Goal: Task Accomplishment & Management: Use online tool/utility

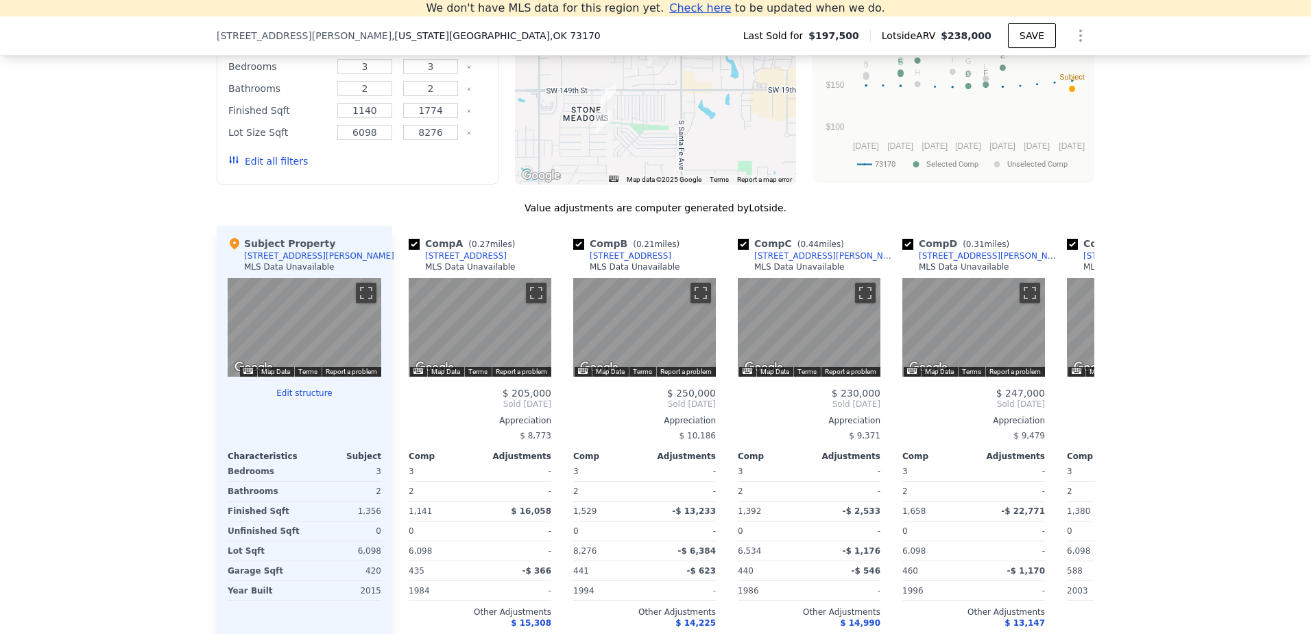
scroll to position [1356, 0]
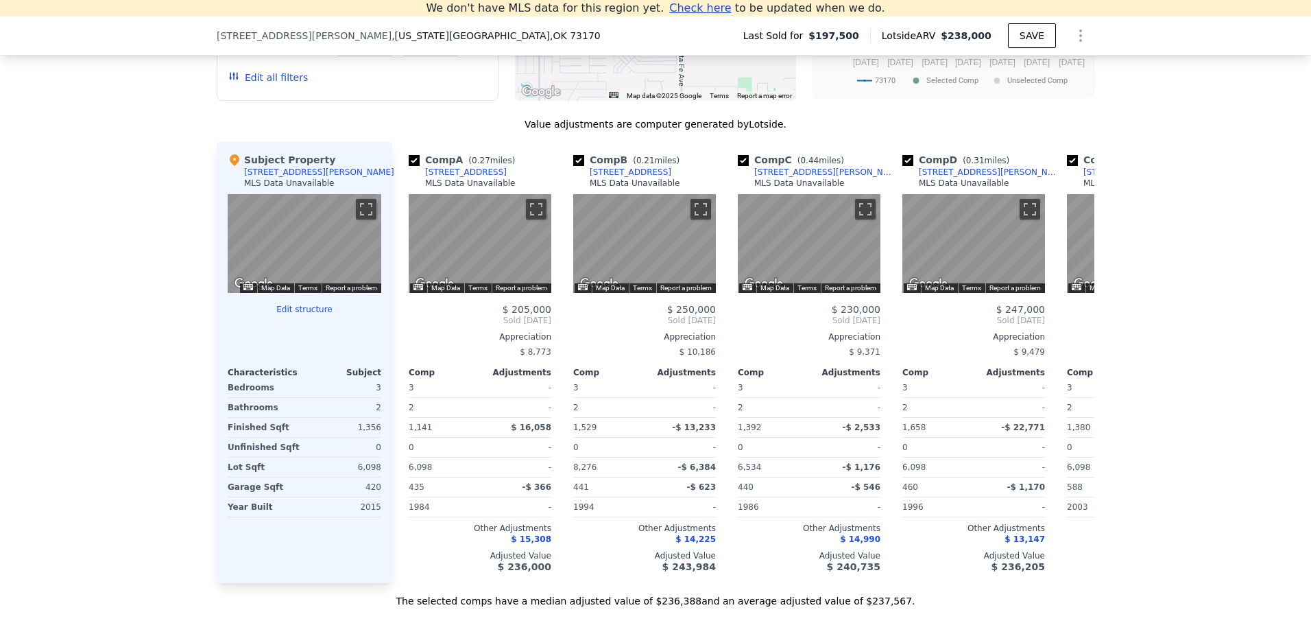
click at [294, 315] on button "Edit structure" at bounding box center [305, 309] width 154 height 11
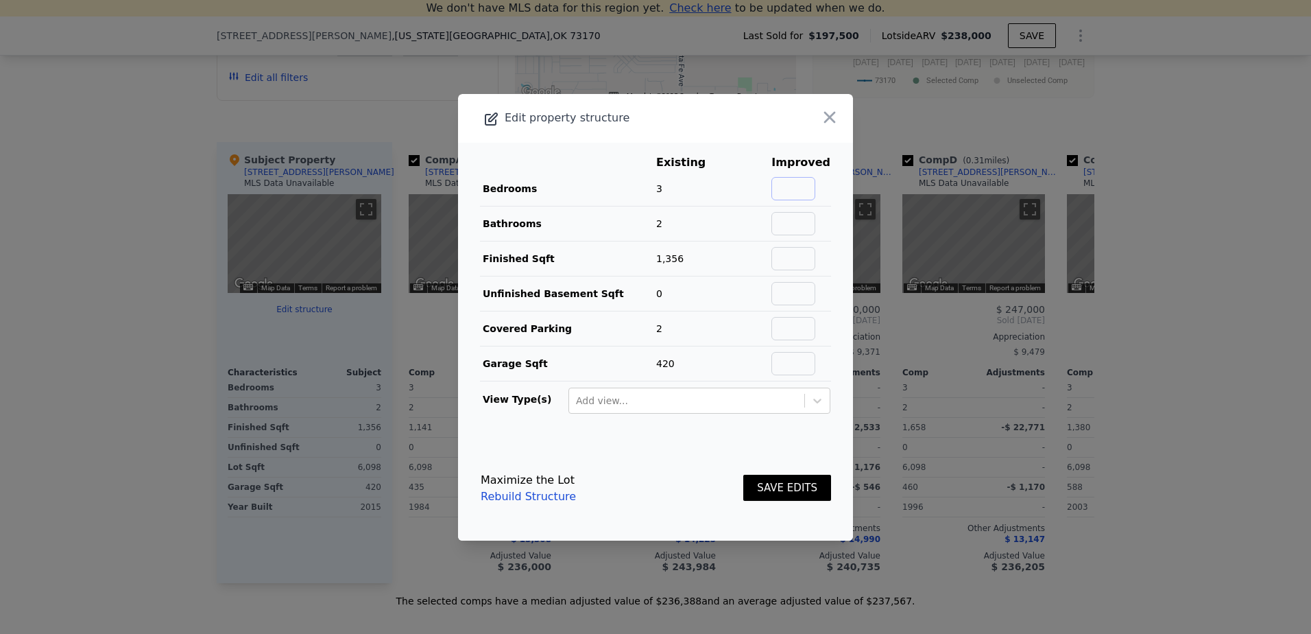
click at [800, 180] on input "text" at bounding box center [794, 188] width 44 height 23
type input "4"
click at [794, 226] on input "text" at bounding box center [794, 223] width 44 height 23
type input "2"
click at [807, 258] on input "text" at bounding box center [794, 258] width 44 height 23
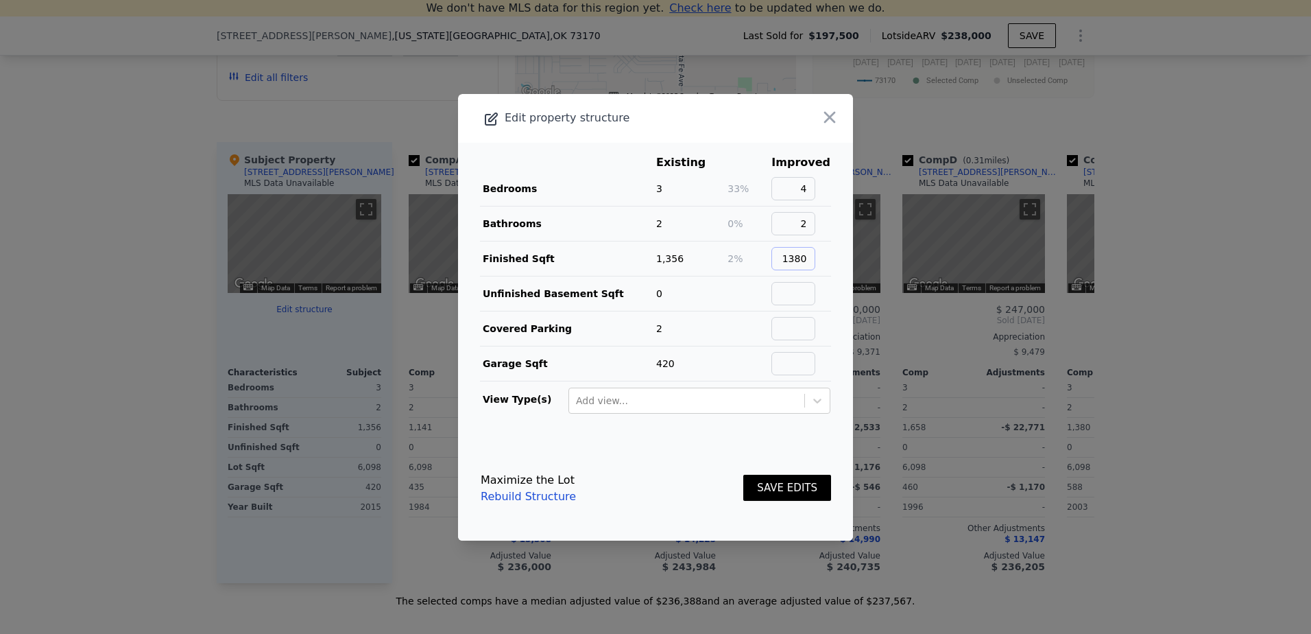
type input "1380"
click at [792, 333] on input "text" at bounding box center [794, 328] width 44 height 23
type input "2"
click at [801, 292] on input "text" at bounding box center [794, 293] width 44 height 23
type input "0"
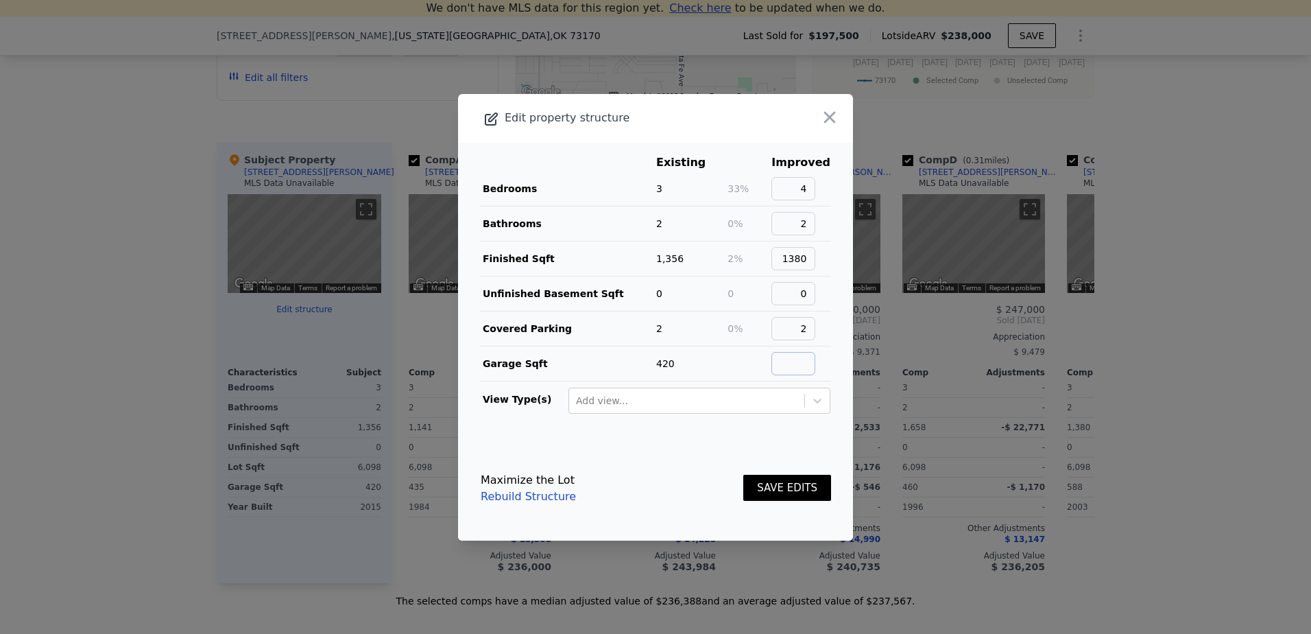
click at [791, 364] on input "text" at bounding box center [794, 363] width 44 height 23
type input "420"
click at [774, 484] on button "SAVE EDITS" at bounding box center [788, 488] width 88 height 27
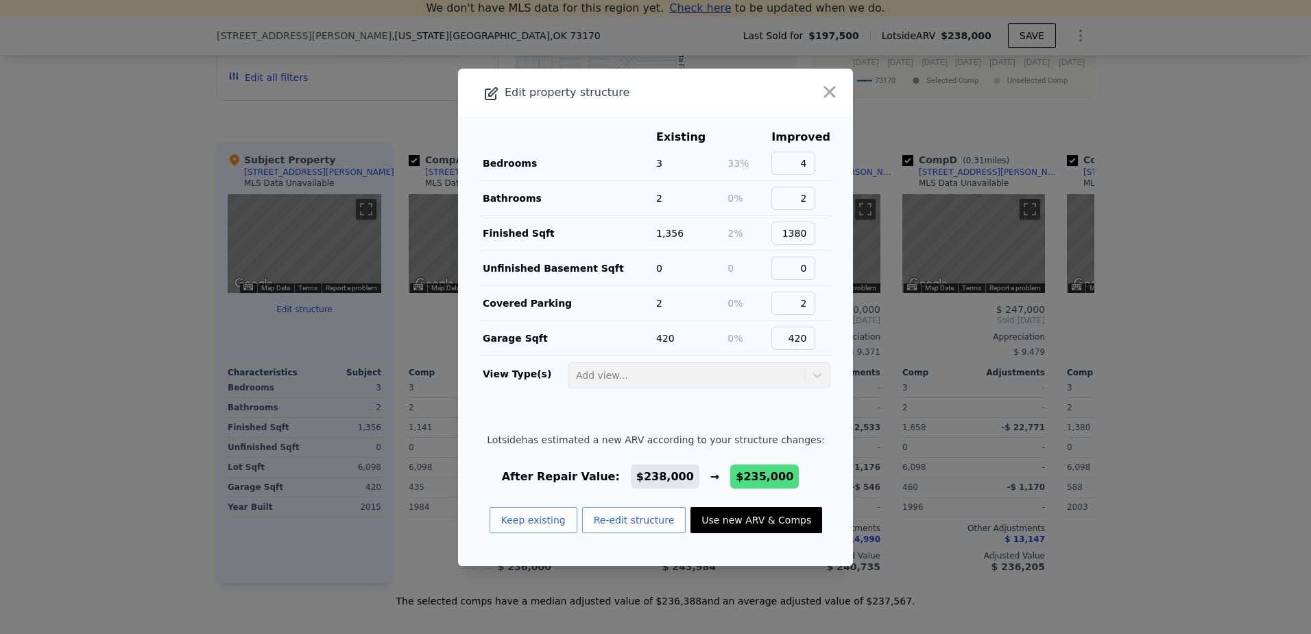
click at [809, 377] on td "Add view..." at bounding box center [699, 372] width 263 height 33
click at [632, 517] on button "Re-edit structure" at bounding box center [634, 520] width 104 height 26
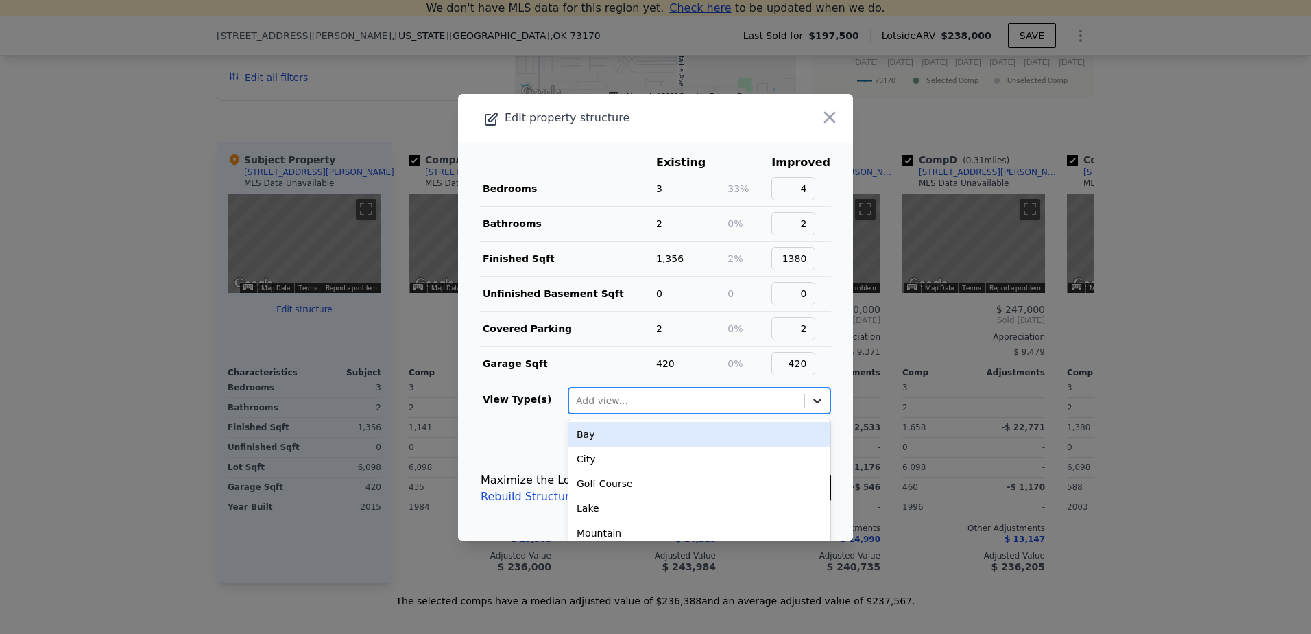
click at [811, 403] on icon at bounding box center [818, 401] width 14 height 14
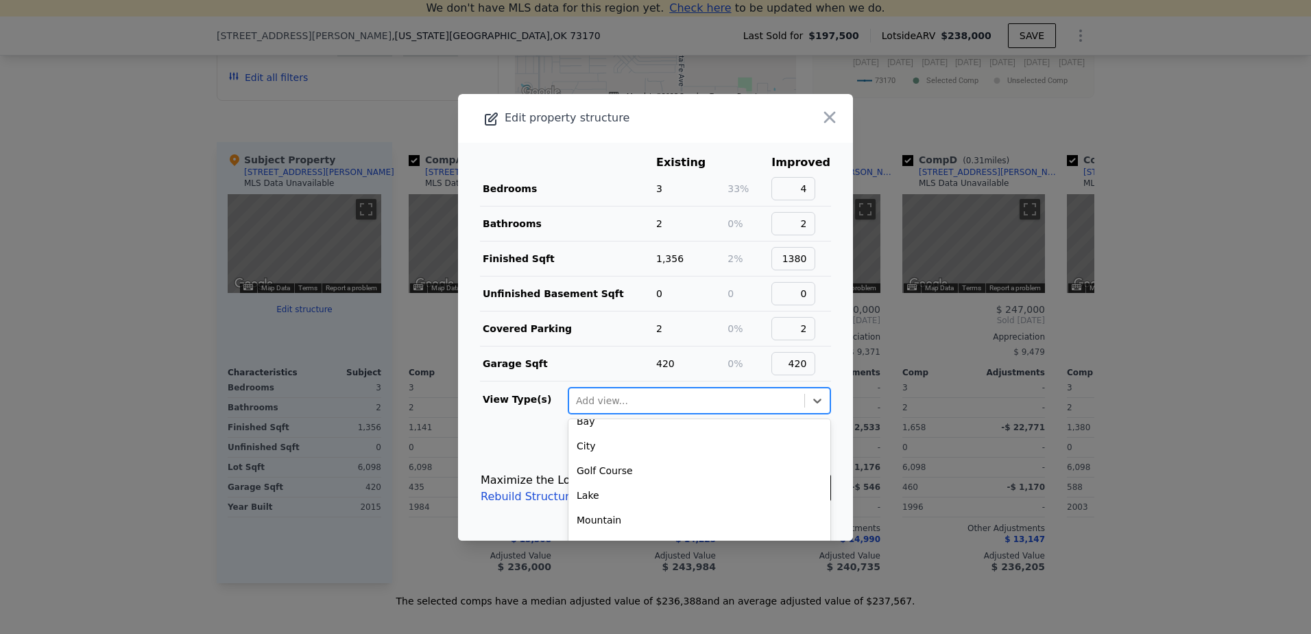
scroll to position [0, 0]
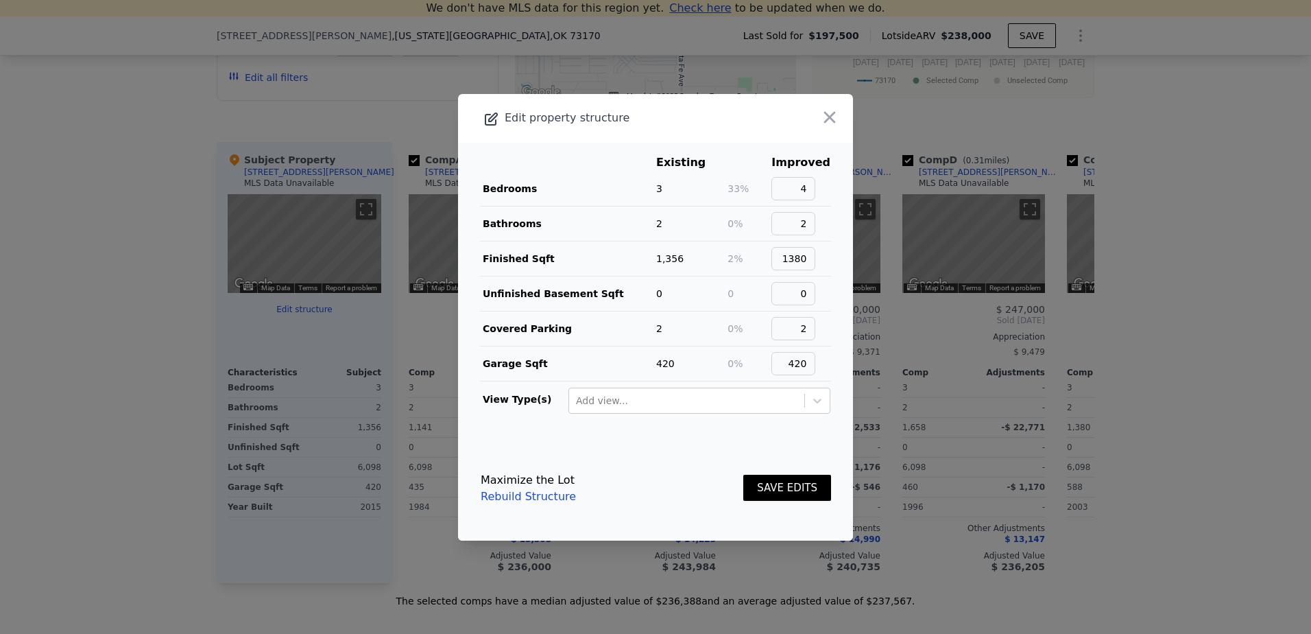
click at [479, 443] on footer "Maximize the Lot Rebuild Structure SAVE EDITS" at bounding box center [655, 488] width 395 height 104
click at [820, 122] on icon "button" at bounding box center [829, 117] width 19 height 19
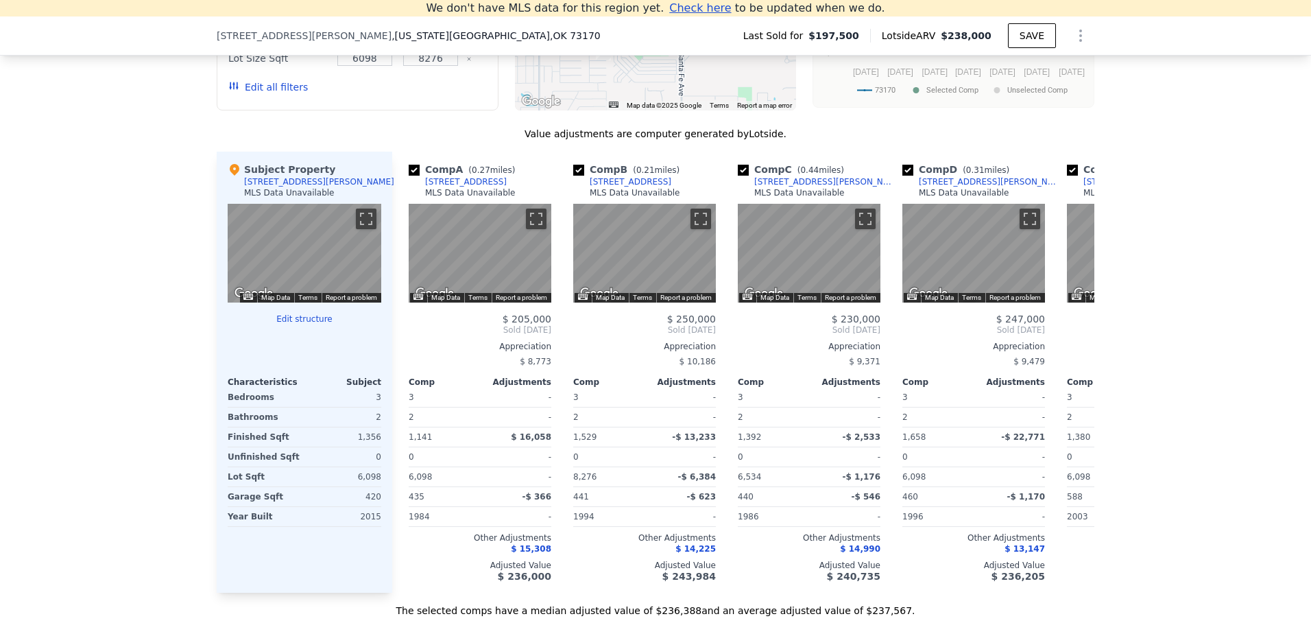
scroll to position [1219, 0]
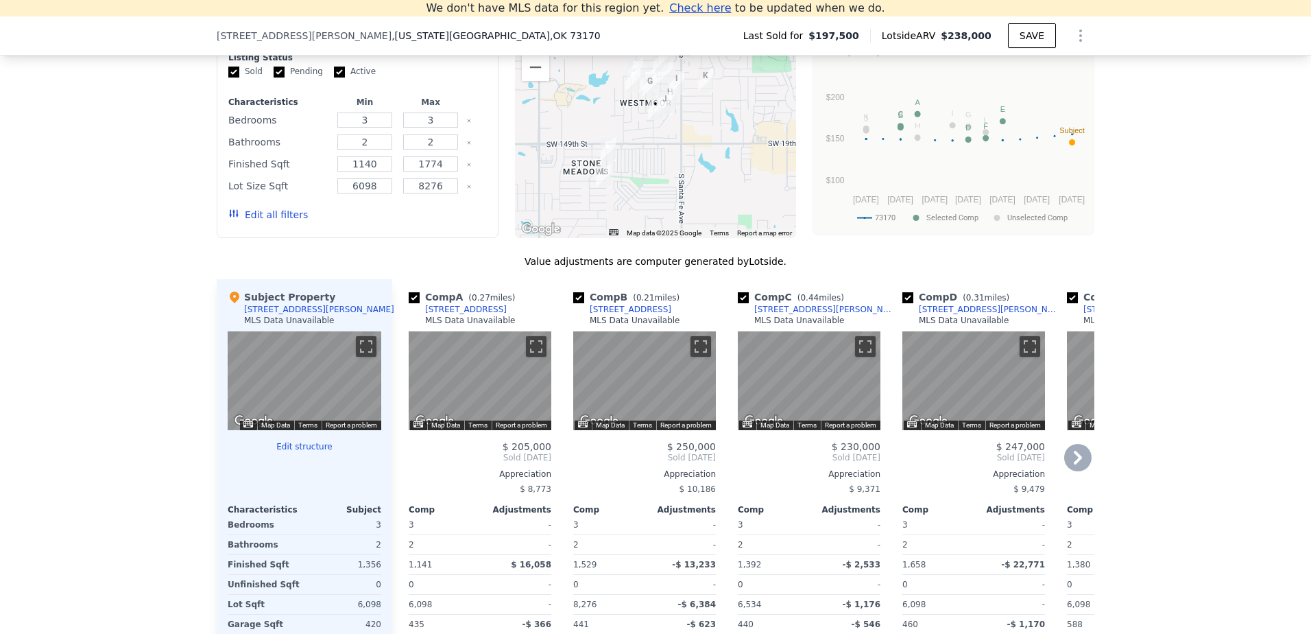
click at [1074, 464] on icon at bounding box center [1078, 458] width 8 height 14
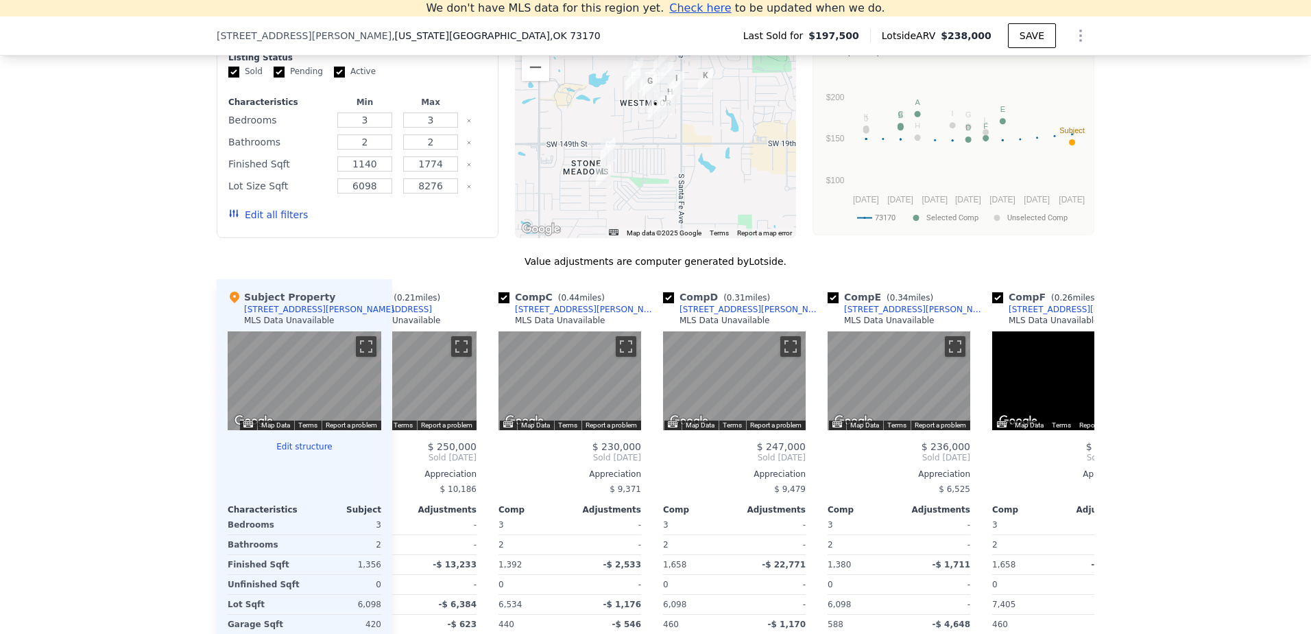
scroll to position [0, 329]
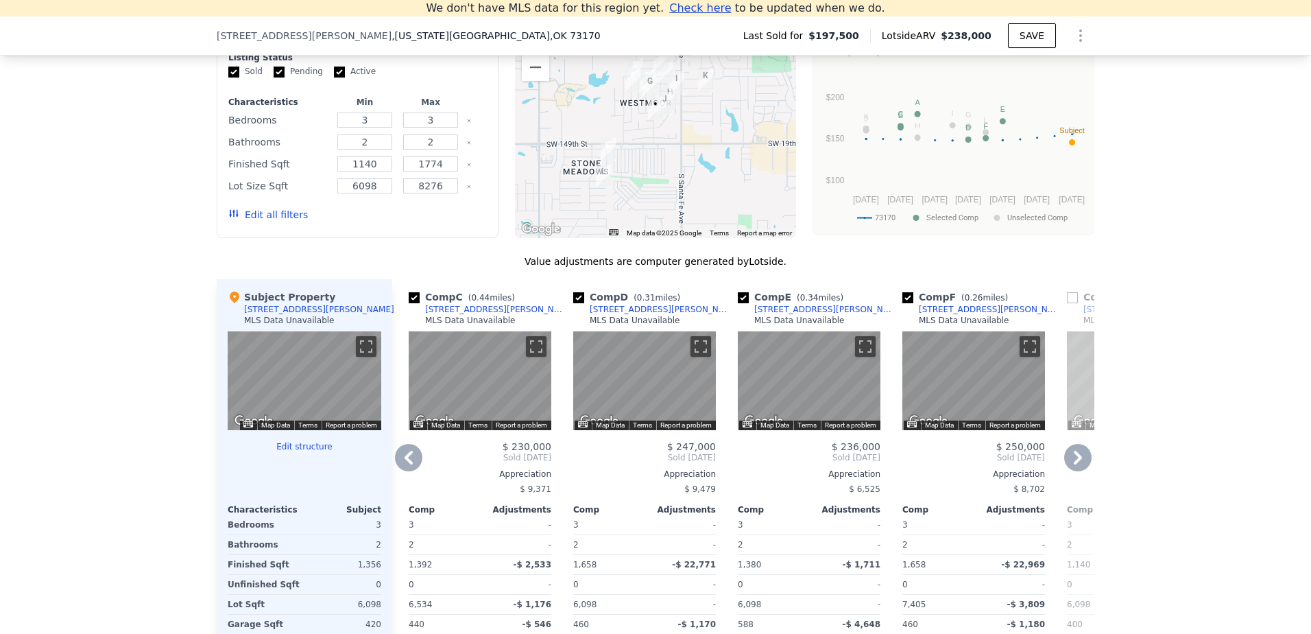
click at [1080, 466] on icon at bounding box center [1078, 457] width 27 height 27
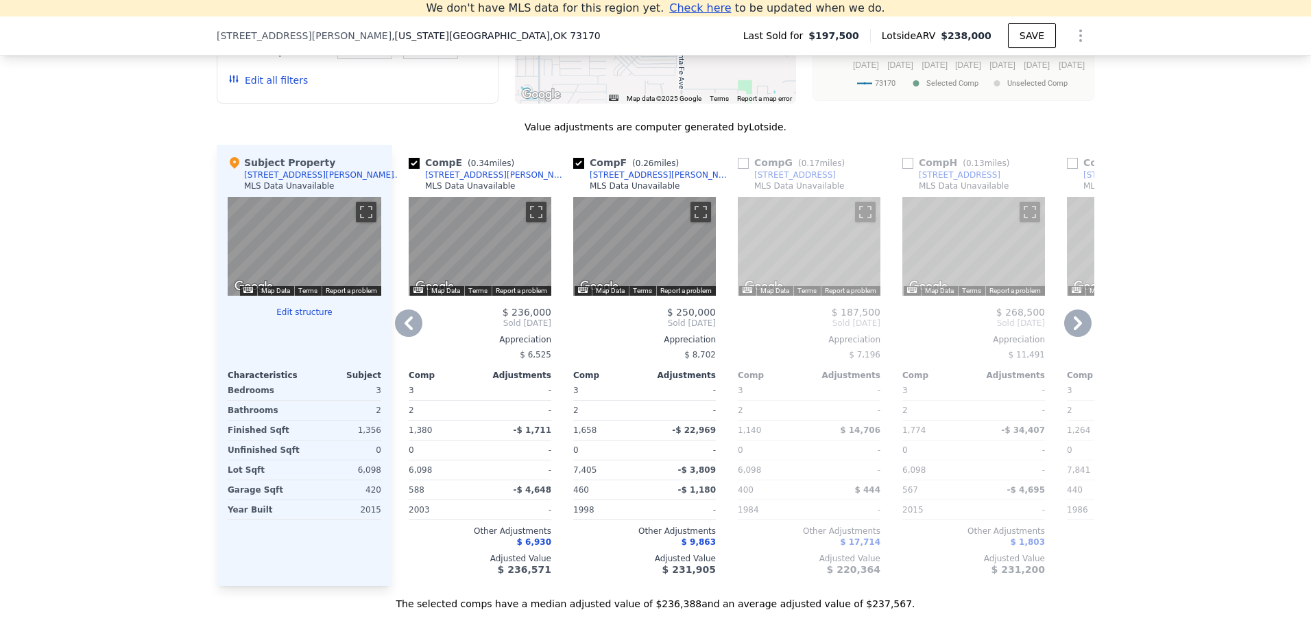
scroll to position [1356, 0]
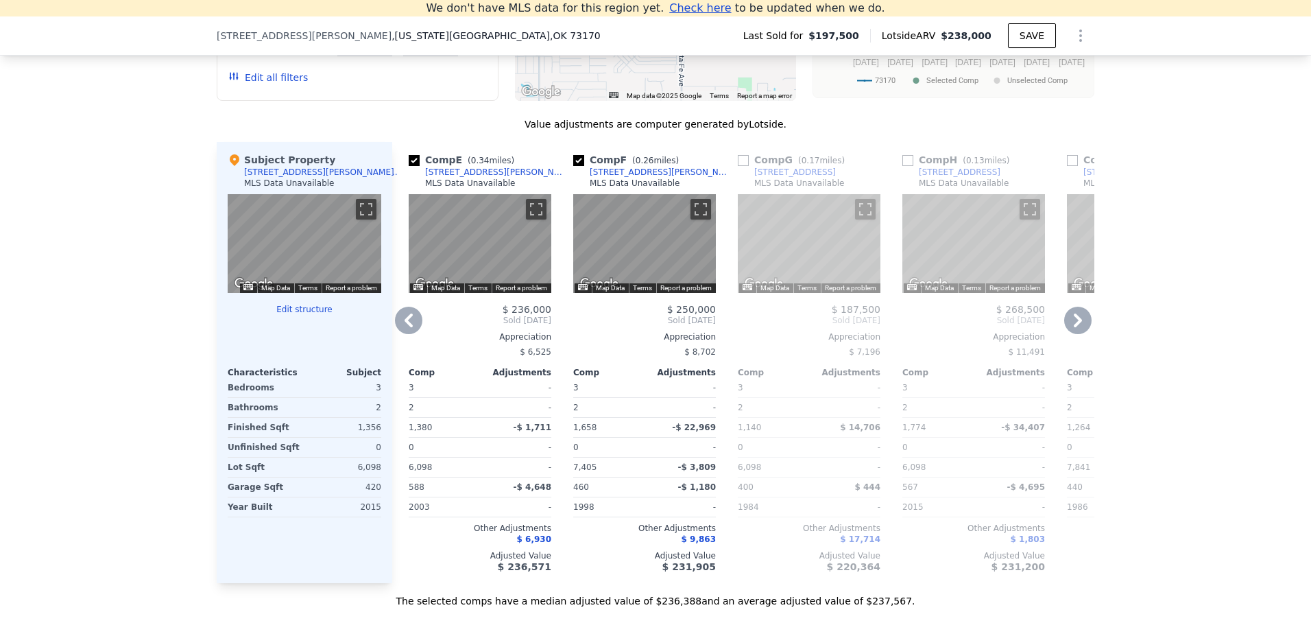
click at [1070, 330] on icon at bounding box center [1078, 320] width 27 height 27
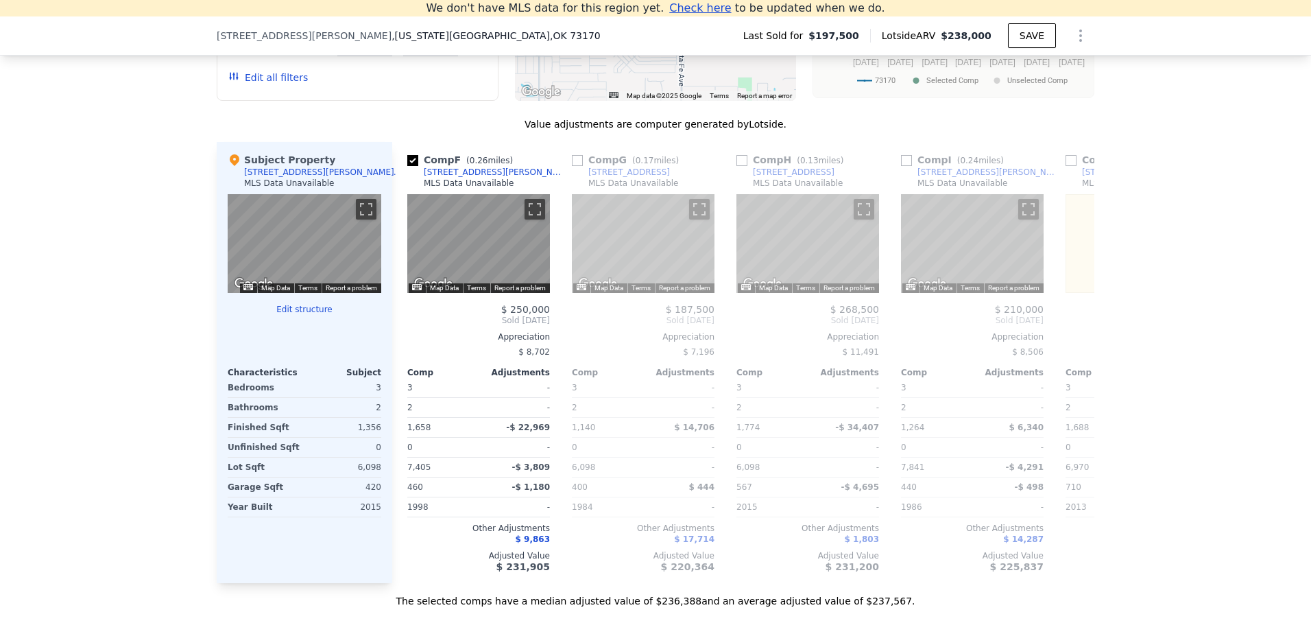
scroll to position [0, 988]
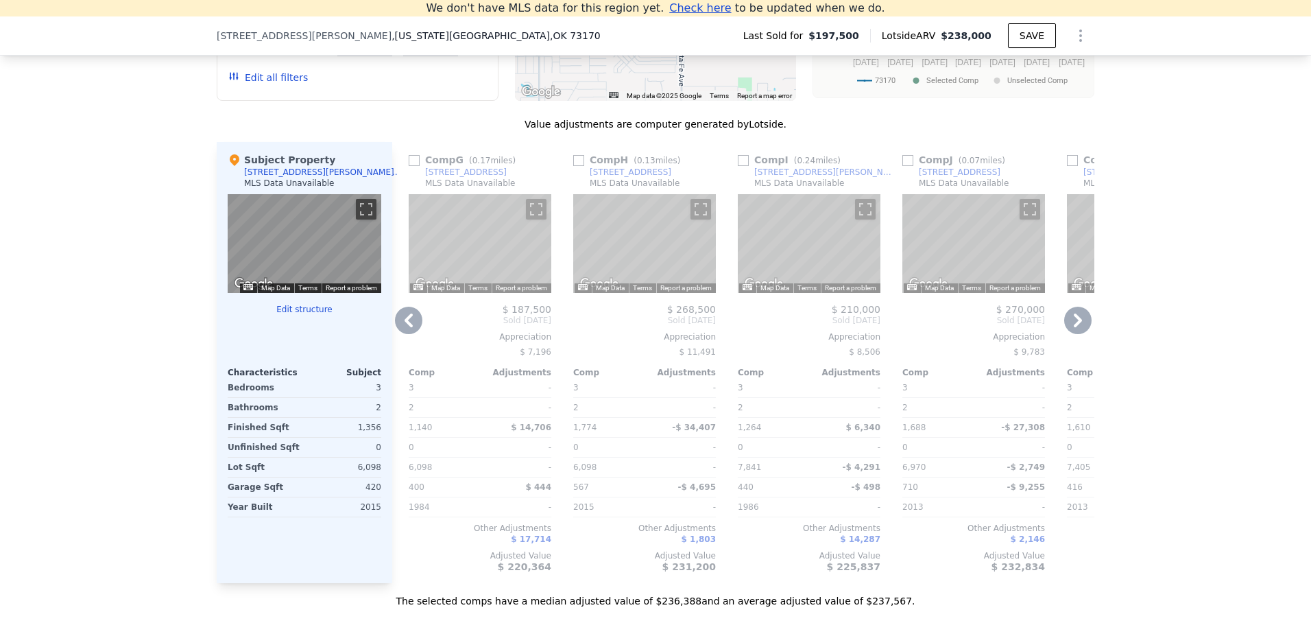
click at [1070, 333] on icon at bounding box center [1078, 320] width 27 height 27
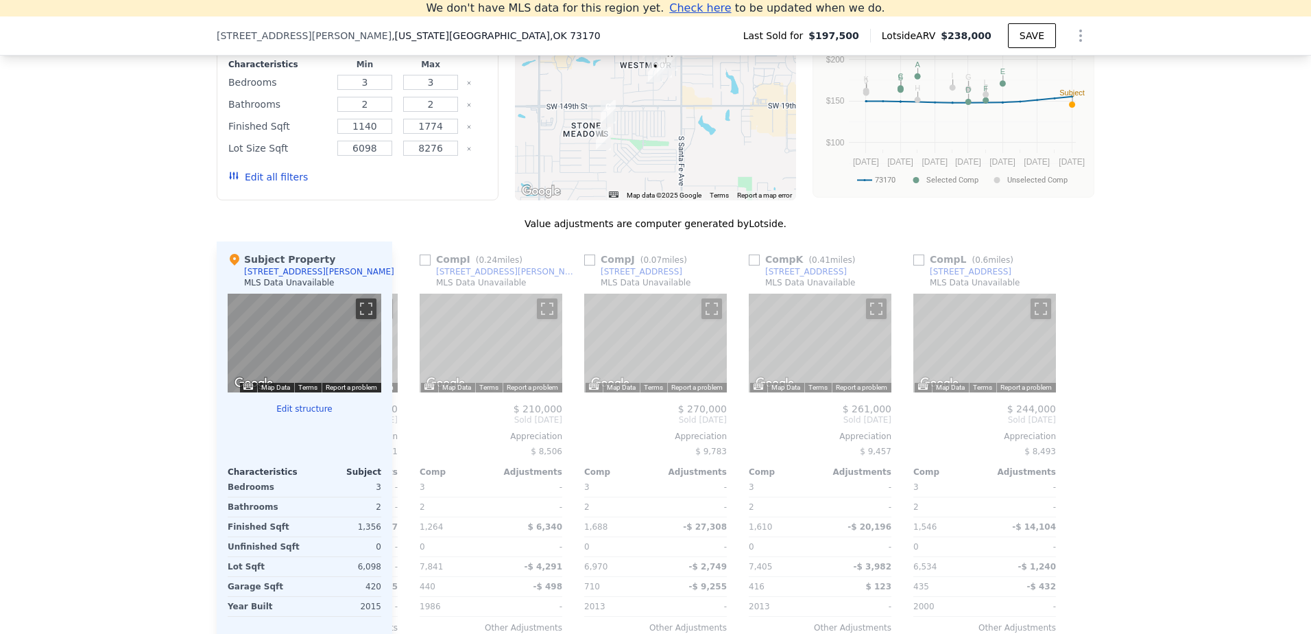
scroll to position [1082, 0]
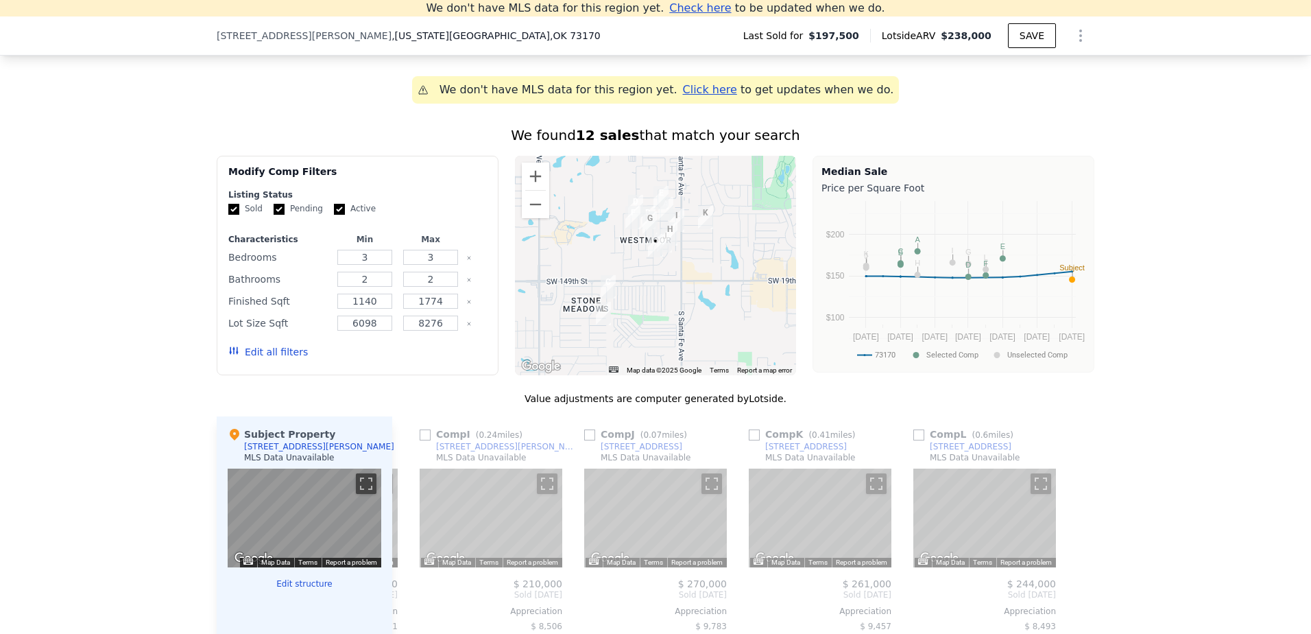
click at [272, 359] on button "Edit all filters" at bounding box center [268, 352] width 80 height 14
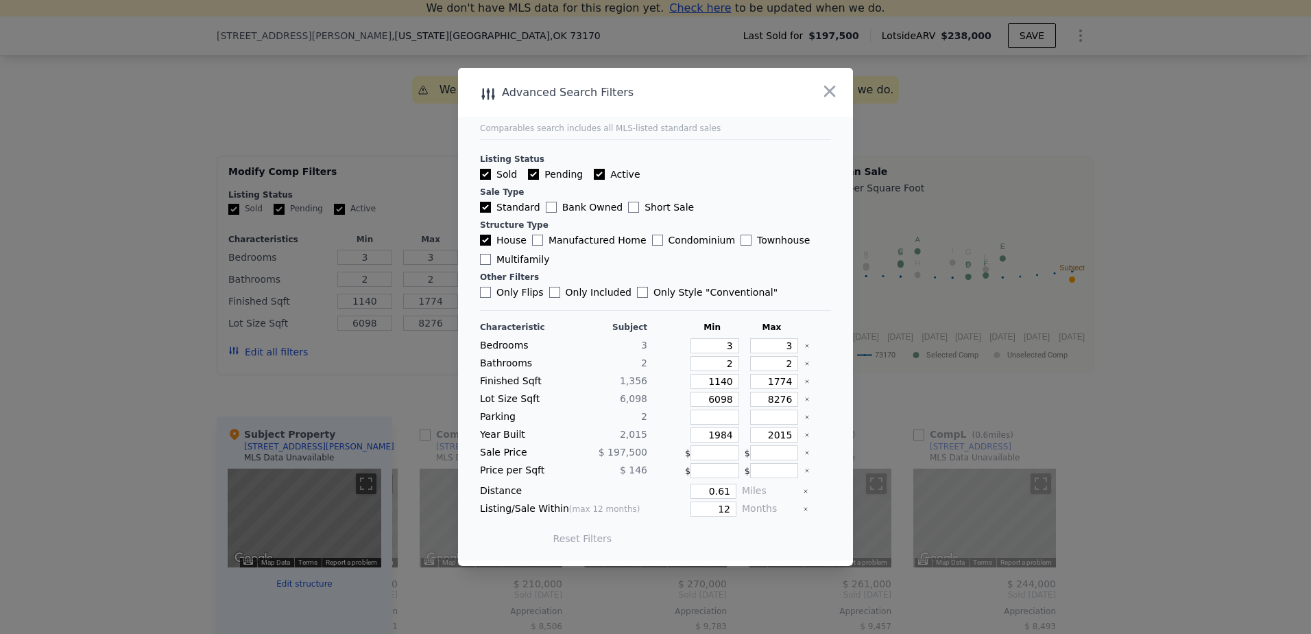
click at [833, 335] on main "Comparables search includes all MLS-listed standard sales Listing Status Sold P…" at bounding box center [655, 314] width 395 height 492
click at [824, 94] on icon "button" at bounding box center [829, 91] width 19 height 19
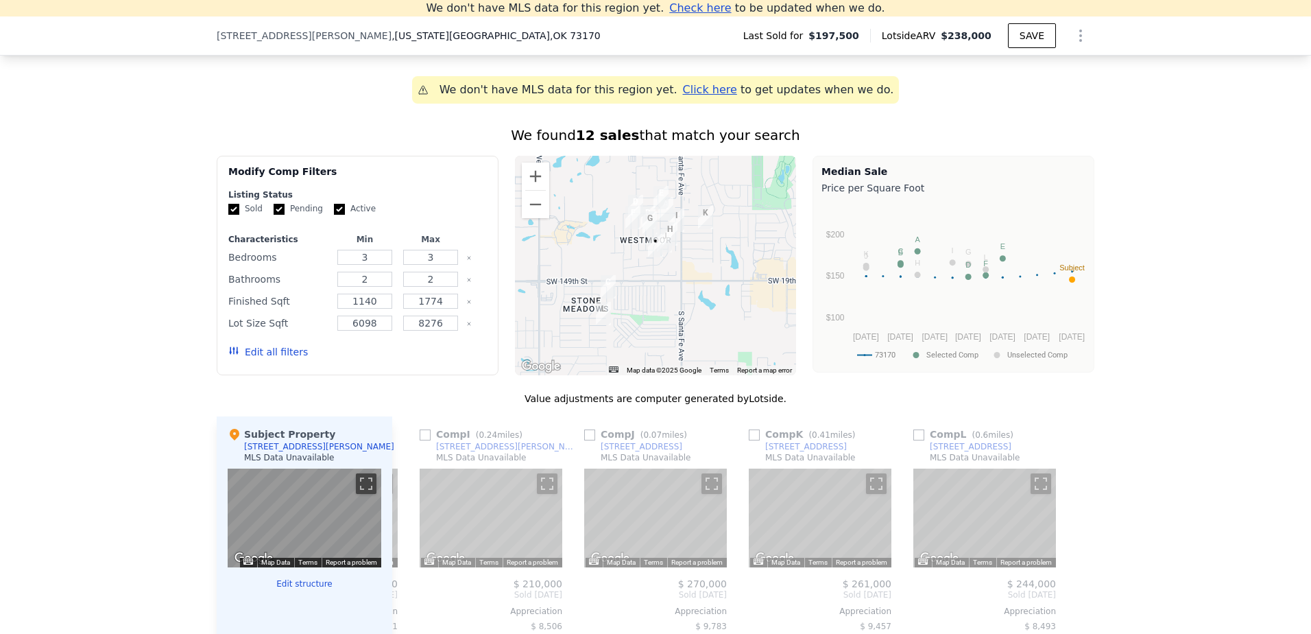
click at [1180, 318] on div "We found 12 sales that match your search Filters Map Prices Modify Comp Filters…" at bounding box center [655, 495] width 1311 height 773
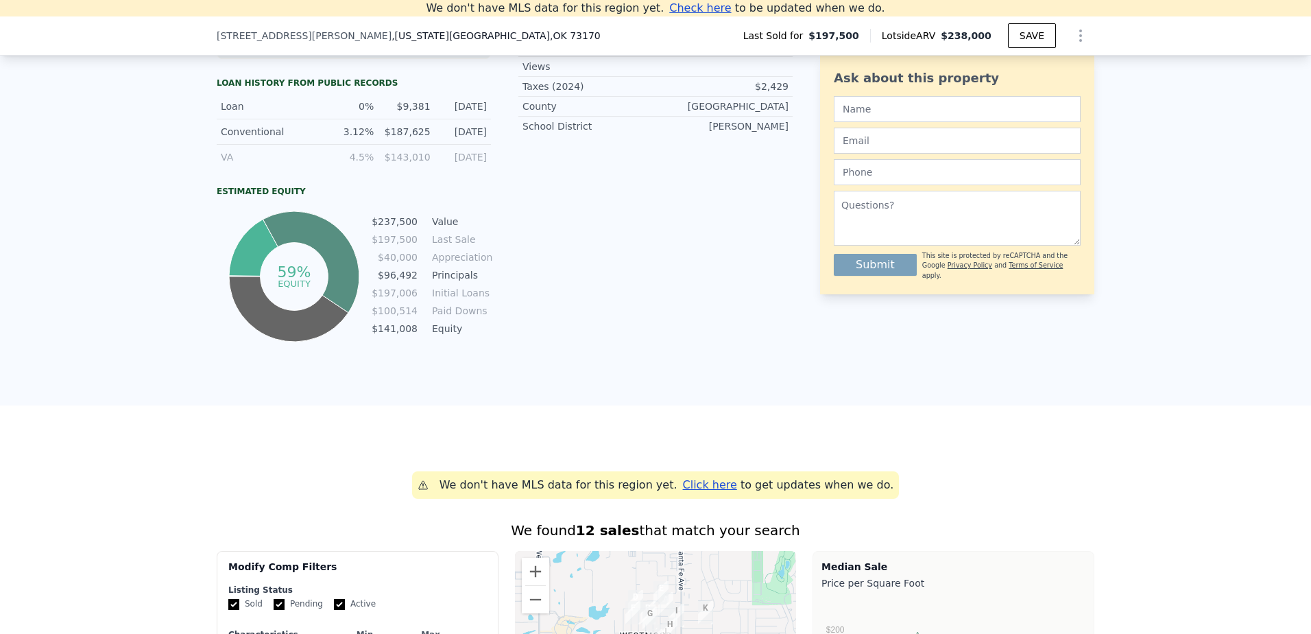
scroll to position [670, 0]
